Goal: Check status: Check status

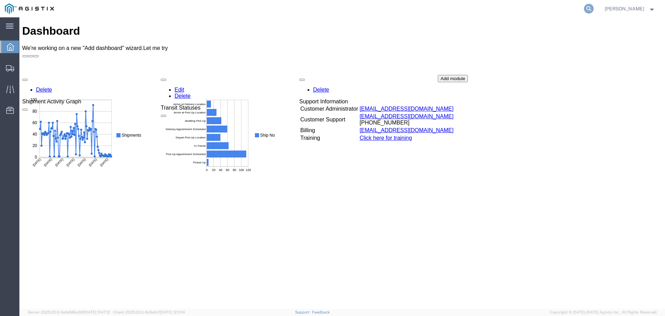
click at [590, 9] on icon at bounding box center [589, 9] width 10 height 10
click at [483, 8] on input "search" at bounding box center [478, 8] width 211 height 17
paste input "56968241"
type input "56968241"
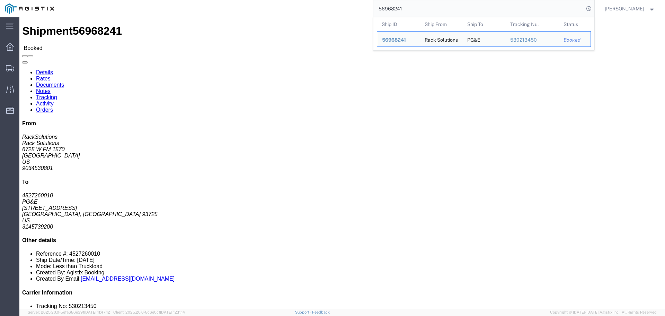
click link "Notes"
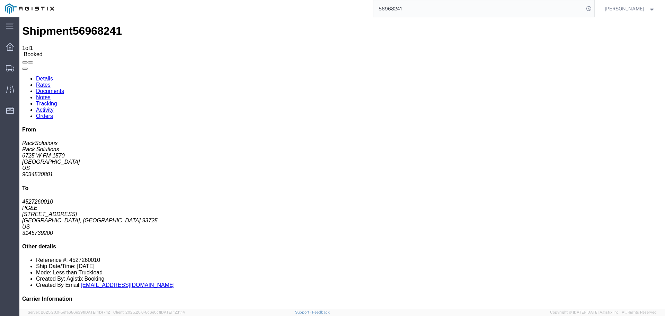
click at [44, 76] on link "Details" at bounding box center [44, 79] width 17 height 6
